Goal: Task Accomplishment & Management: Use online tool/utility

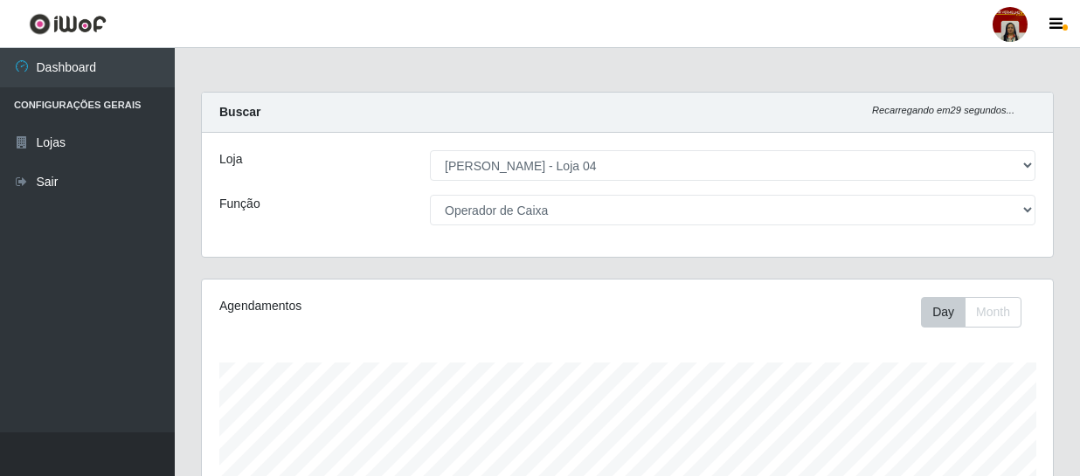
select select "251"
select select "22"
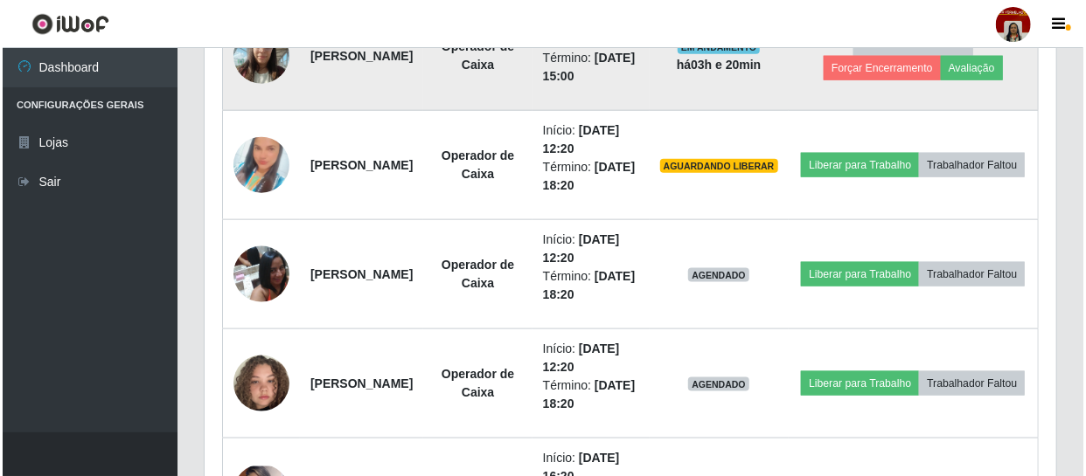
scroll to position [953, 0]
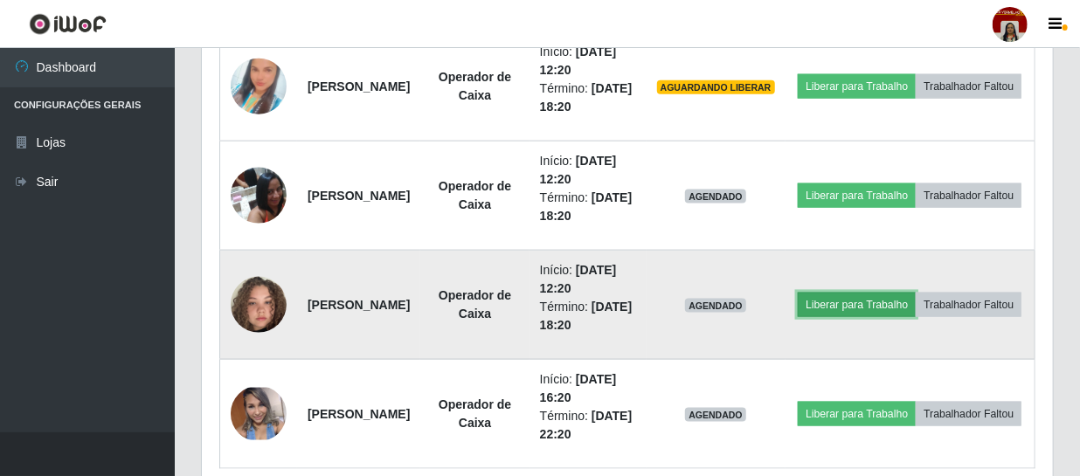
click at [909, 293] on button "Liberar para Trabalho" at bounding box center [857, 305] width 118 height 24
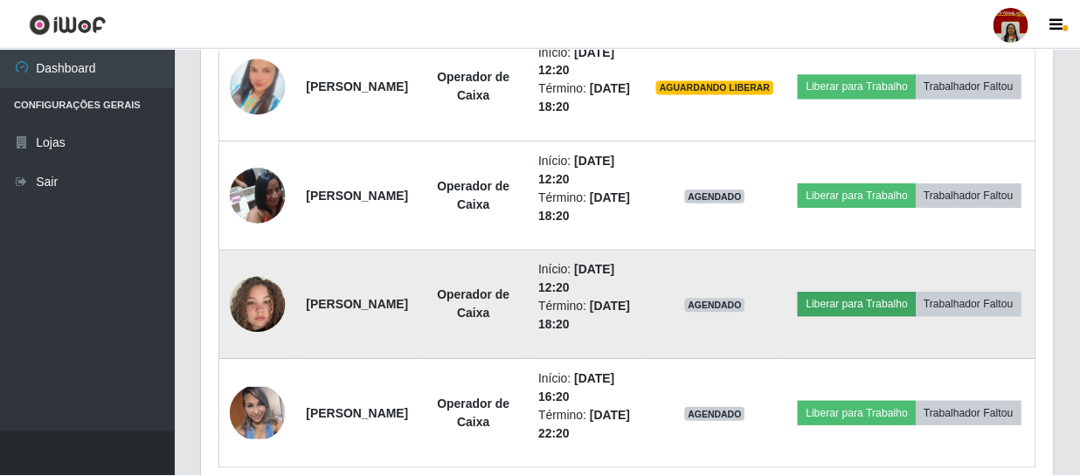
scroll to position [363, 843]
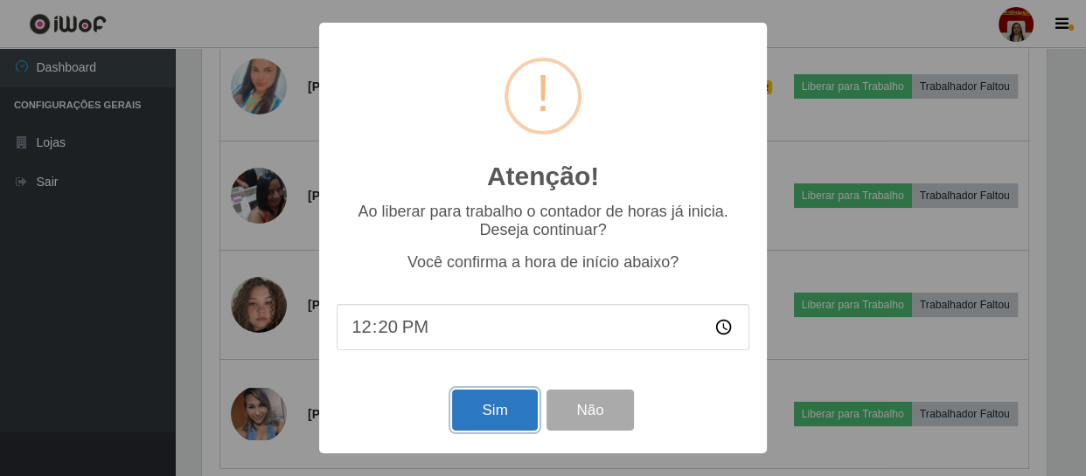
click at [486, 419] on button "Sim" at bounding box center [494, 410] width 85 height 41
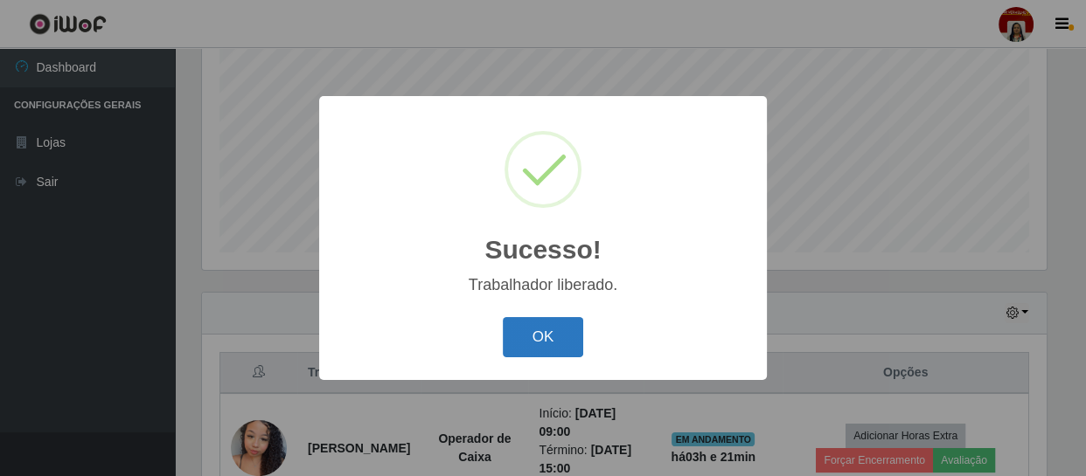
click at [559, 326] on button "OK" at bounding box center [543, 337] width 81 height 41
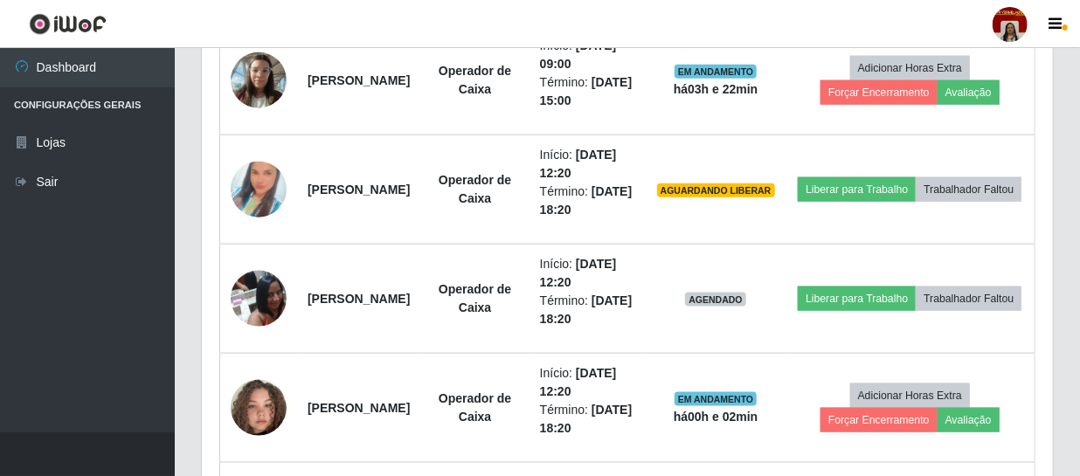
scroll to position [928, 0]
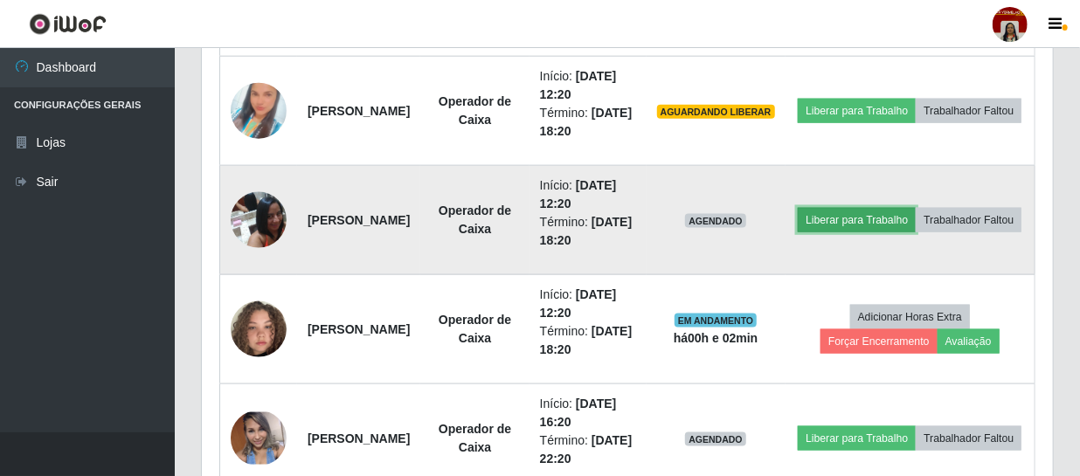
click at [895, 208] on button "Liberar para Trabalho" at bounding box center [857, 220] width 118 height 24
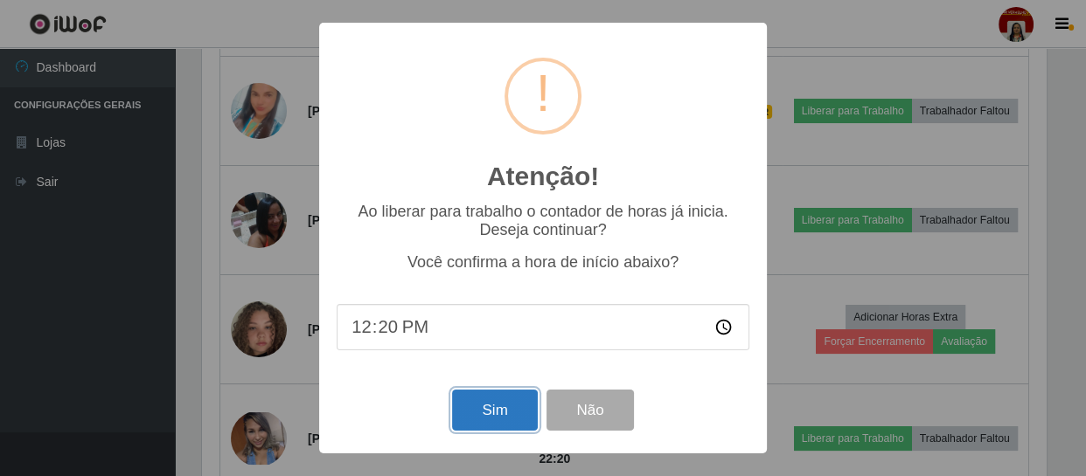
click at [508, 414] on button "Sim" at bounding box center [494, 410] width 85 height 41
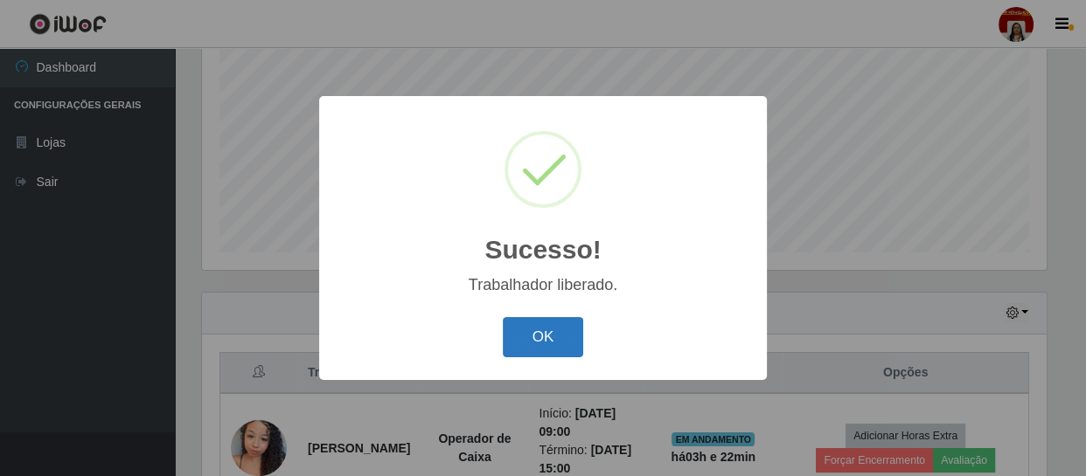
click at [575, 339] on button "OK" at bounding box center [543, 337] width 81 height 41
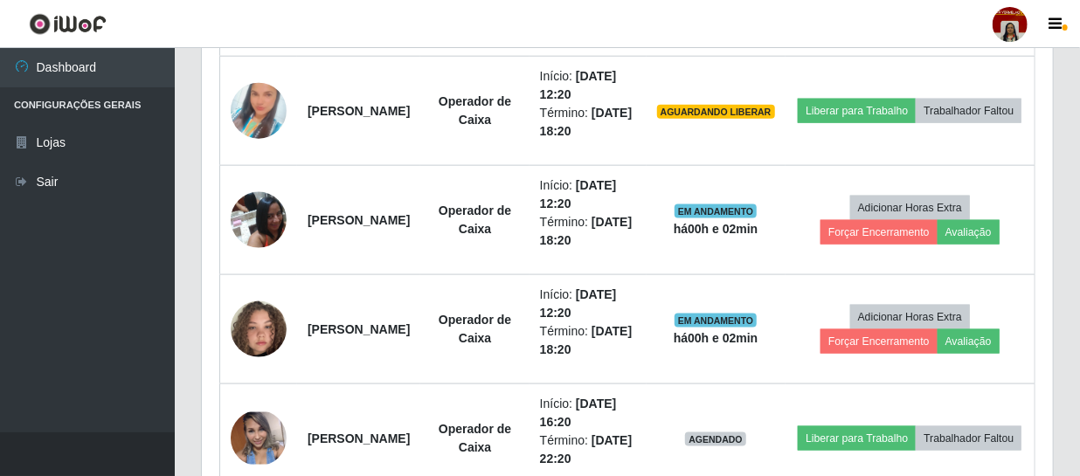
scroll to position [849, 0]
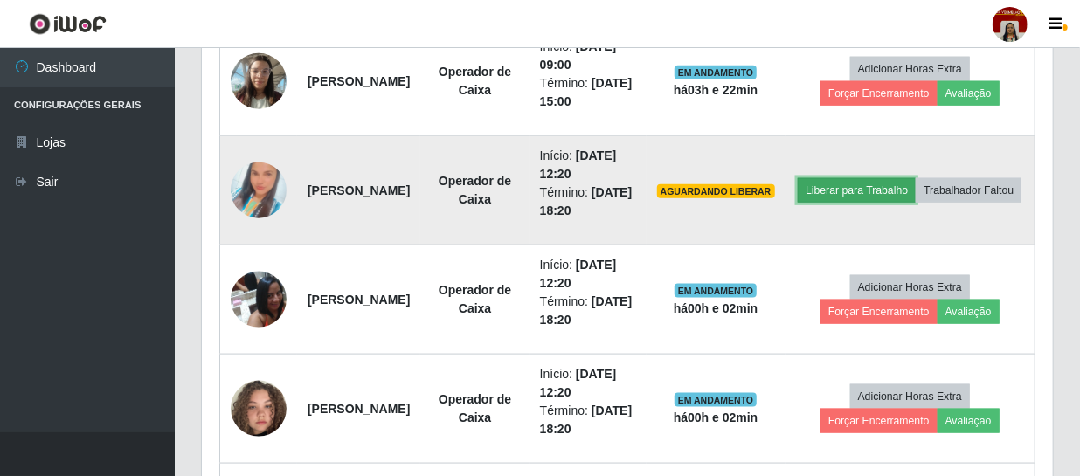
click at [897, 178] on button "Liberar para Trabalho" at bounding box center [857, 190] width 118 height 24
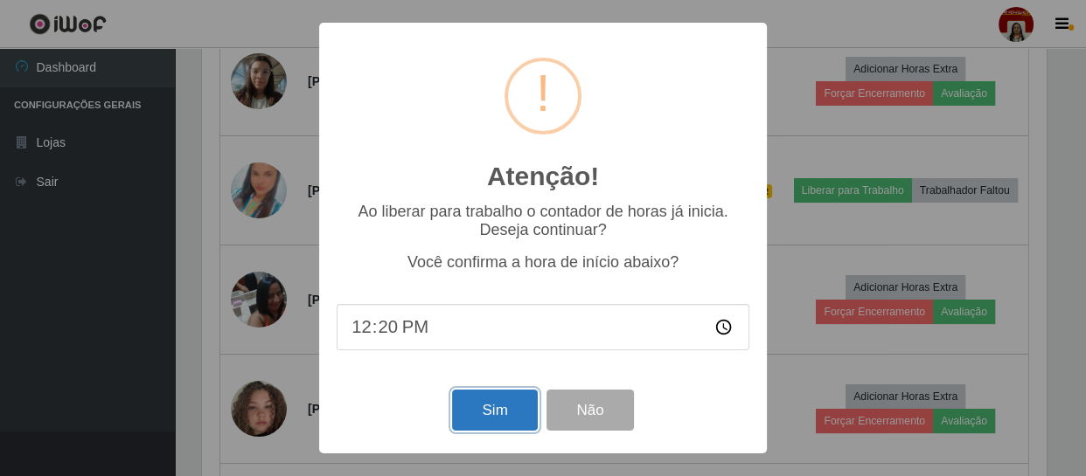
click at [507, 419] on button "Sim" at bounding box center [494, 410] width 85 height 41
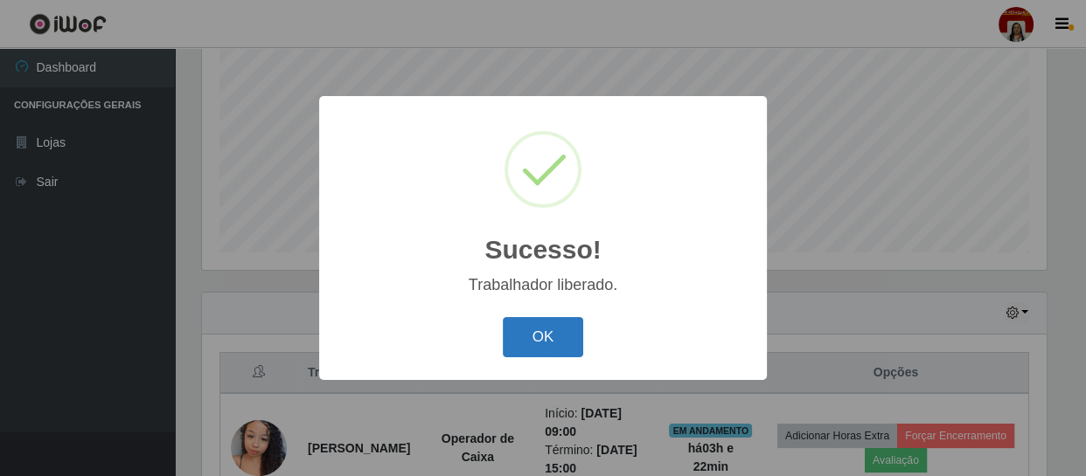
click at [570, 334] on button "OK" at bounding box center [543, 337] width 81 height 41
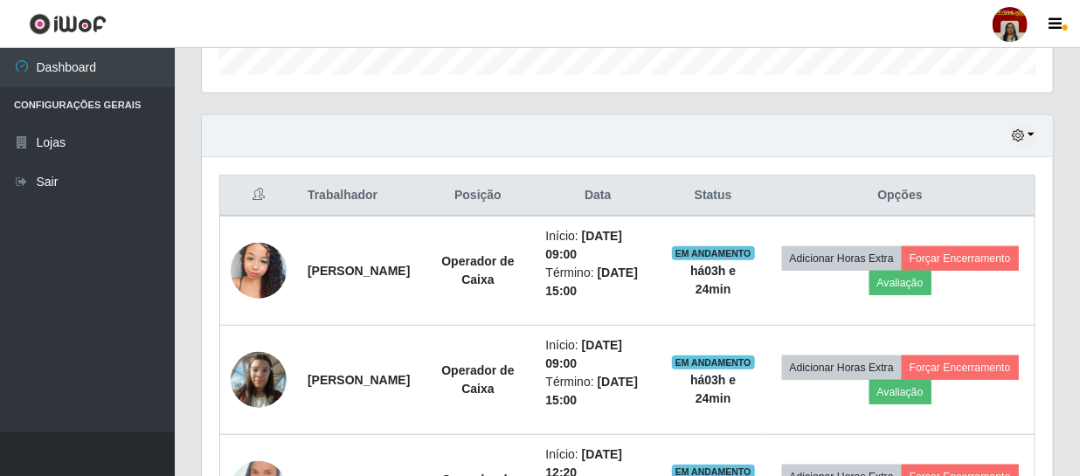
scroll to position [153, 0]
